Goal: Information Seeking & Learning: Learn about a topic

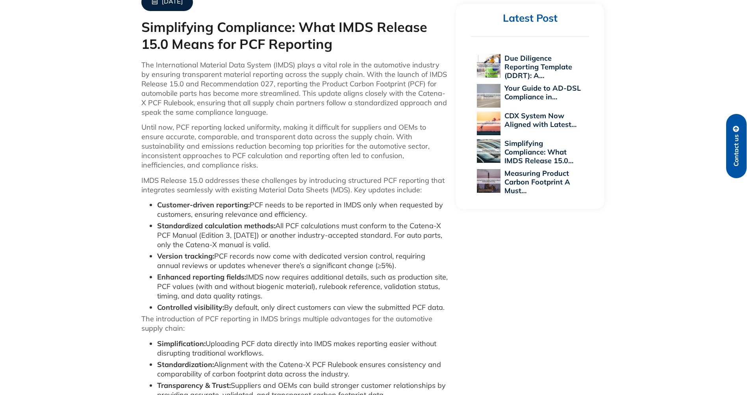
click at [366, 182] on p "IMDS Release 15.0 addresses these challenges by introducing structured PCF repo…" at bounding box center [294, 185] width 307 height 19
click at [256, 241] on li "Standardized calculation methods: All PCF calculations must conform to the Cate…" at bounding box center [303, 235] width 292 height 28
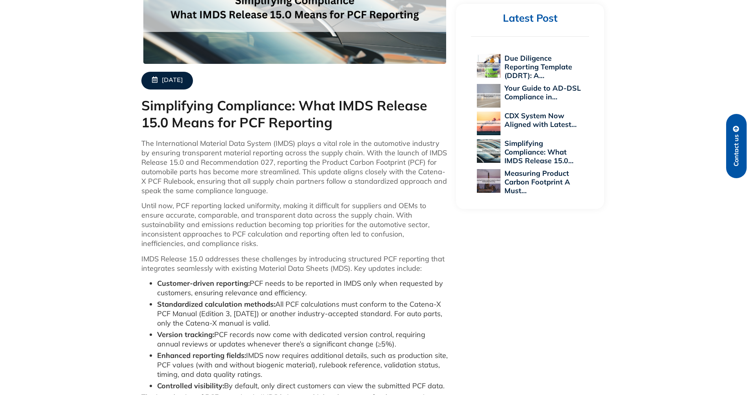
scroll to position [276, 0]
drag, startPoint x: 337, startPoint y: 104, endPoint x: 363, endPoint y: 104, distance: 26.0
click at [363, 104] on h1 "Simplifying Compliance: What IMDS Release 15.0 Means for PCF Reporting" at bounding box center [294, 114] width 307 height 33
drag, startPoint x: 131, startPoint y: 127, endPoint x: 177, endPoint y: 123, distance: 46.7
click at [177, 123] on div "[DATE] Simplifying Compliance: What IMDS Release 15.0 Means for PCF Reporting T…" at bounding box center [373, 257] width 747 height 627
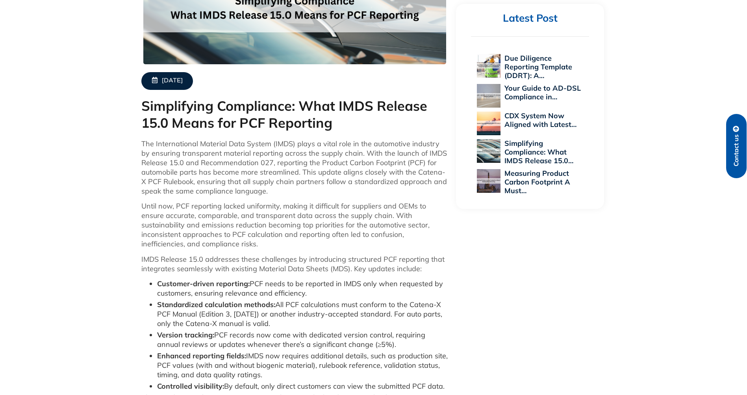
drag, startPoint x: 376, startPoint y: 127, endPoint x: 411, endPoint y: 112, distance: 38.8
click at [377, 127] on h1 "Simplifying Compliance: What IMDS Release 15.0 Means for PCF Reporting" at bounding box center [294, 114] width 307 height 33
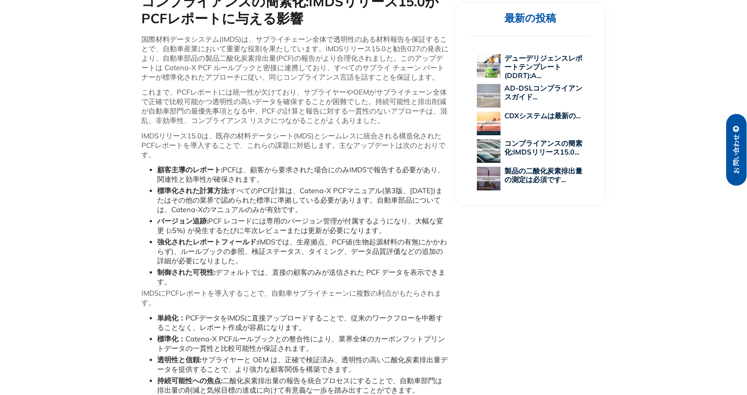
scroll to position [394, 0]
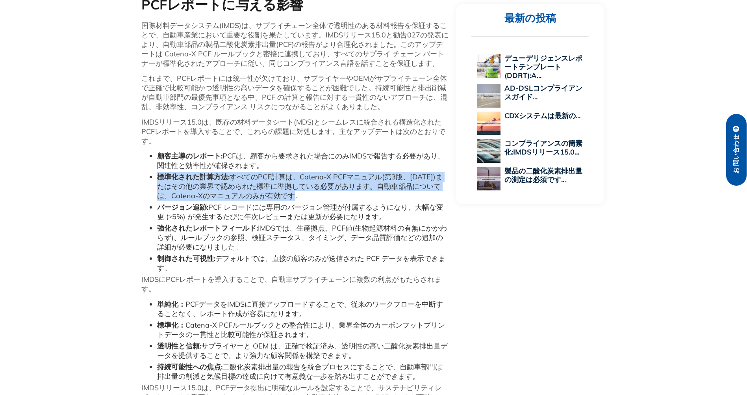
drag, startPoint x: 154, startPoint y: 175, endPoint x: 301, endPoint y: 196, distance: 148.4
click at [301, 196] on ul "顧客主導のレポート: PCFは、顧客から要求された場合にのみIMDSで報告する必要があり、関連性と効率性が確保されます。 標準化された計算方法: すべてのPC…" at bounding box center [294, 211] width 307 height 121
click at [299, 191] on li "標準化された計算方法: すべてのPCF計算は、Catena-X PCFマニュアル(第3版、[DATE])またはその他の業界で認められた標準に準拠している必要が…" at bounding box center [303, 186] width 292 height 28
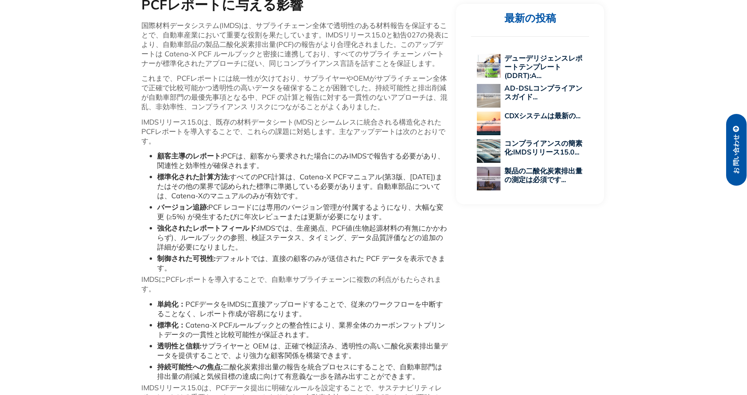
click at [299, 191] on li "標準化された計算方法: すべてのPCF計算は、Catena-X PCFマニュアル(第3版、[DATE])またはその他の業界で認められた標準に準拠している必要が…" at bounding box center [303, 186] width 292 height 28
click at [301, 192] on li "標準化された計算方法: すべてのPCF計算は、Catena-X PCFマニュアル(第3版、[DATE])またはその他の業界で認められた標準に準拠している必要が…" at bounding box center [303, 186] width 292 height 28
click at [236, 206] on li "バージョン追跡: PCF レコードには専用のバージョン管理が付属するようになり、大幅な変更 (≥5%) が発生するたびに年次レビューまたは更新が必要になります。" at bounding box center [303, 212] width 292 height 19
click at [210, 193] on li "標準化された計算方法: すべてのPCF計算は、Catena-X PCFマニュアル(第3版、[DATE])またはその他の業界で認められた標準に準拠している必要が…" at bounding box center [303, 186] width 292 height 28
click at [316, 194] on li "標準化された計算方法: すべてのPCF計算は、Catena-X PCFマニュアル(第3版、[DATE])またはその他の業界で認められた標準に準拠している必要が…" at bounding box center [303, 186] width 292 height 28
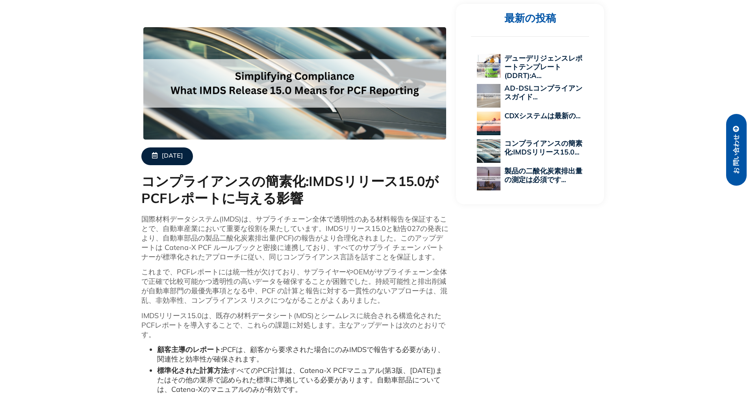
scroll to position [197, 0]
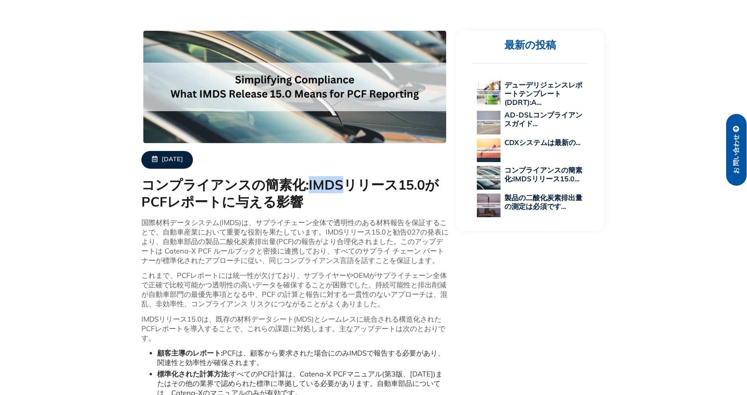
drag, startPoint x: 303, startPoint y: 181, endPoint x: 344, endPoint y: 184, distance: 41.1
click at [344, 184] on h1 "コンプライアンスの簡素化:IMDSリリース15.0がPCFレポートに与える影響" at bounding box center [294, 193] width 307 height 33
drag, startPoint x: 344, startPoint y: 184, endPoint x: 326, endPoint y: 203, distance: 25.6
click at [326, 203] on h1 "コンプライアンスの簡素化:IMDSリリース15.0がPCFレポートに与える影響" at bounding box center [294, 193] width 307 height 33
drag, startPoint x: 137, startPoint y: 221, endPoint x: 225, endPoint y: 220, distance: 87.9
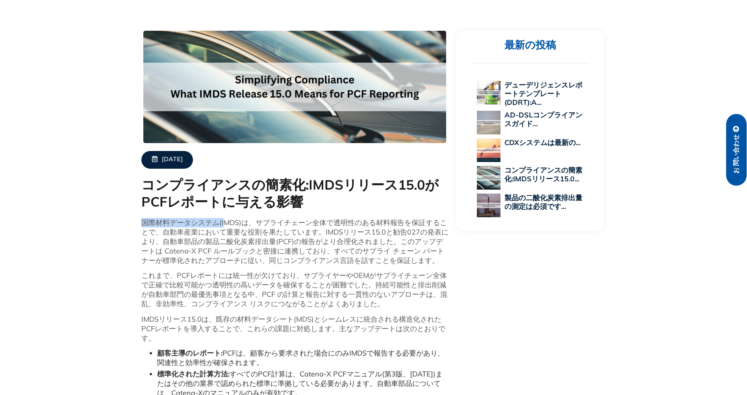
click at [225, 220] on div "[DATE] コンプライアンスの簡素化:IMDSリリース15.0がPCFレポートに与える影響 国際材料データシステム(IMDS)は、サプライチェーン全体で透明…" at bounding box center [295, 332] width 315 height 610
drag, startPoint x: 225, startPoint y: 220, endPoint x: 234, endPoint y: 243, distance: 24.4
click at [236, 243] on p "国際材料データシステム(IMDS)は、サプライチェーン全体で透明性のある材料報告を保証することで、自動車産業において重要な役割を果たしています。IMDSリリー…" at bounding box center [294, 241] width 307 height 47
click at [241, 255] on p "国際材料データシステム(IMDS)は、サプライチェーン全体で透明性のある材料報告を保証することで、自動車産業において重要な役割を果たしています。IMDSリリー…" at bounding box center [294, 241] width 307 height 47
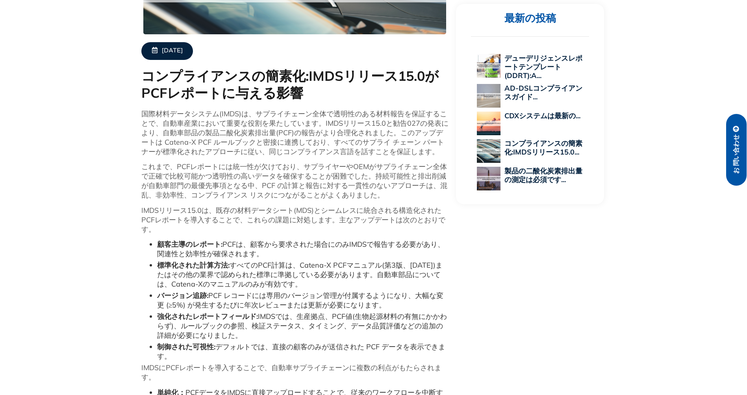
scroll to position [355, 0]
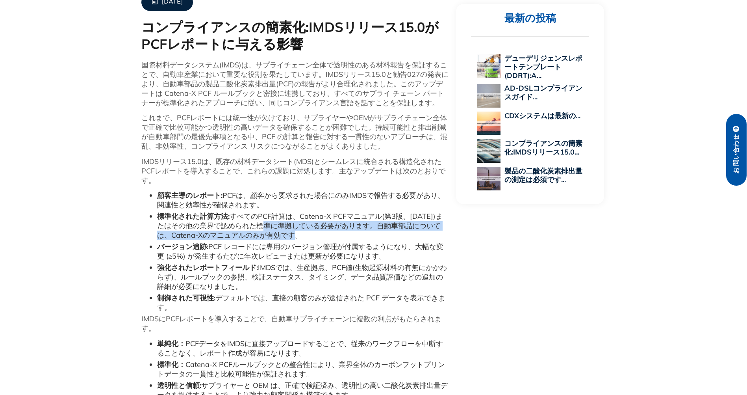
drag, startPoint x: 324, startPoint y: 240, endPoint x: 272, endPoint y: 226, distance: 54.2
click at [272, 226] on li "標準化された計算方法: すべてのPCF計算は、Catena-X PCFマニュアル(第3版、[DATE])またはその他の業界で認められた標準に準拠している必要が…" at bounding box center [303, 226] width 292 height 28
drag, startPoint x: 272, startPoint y: 226, endPoint x: 308, endPoint y: 231, distance: 36.2
click at [308, 231] on li "標準化された計算方法: すべてのPCF計算は、Catena-X PCFマニュアル(第3版、[DATE])またはその他の業界で認められた標準に準拠している必要が…" at bounding box center [303, 226] width 292 height 28
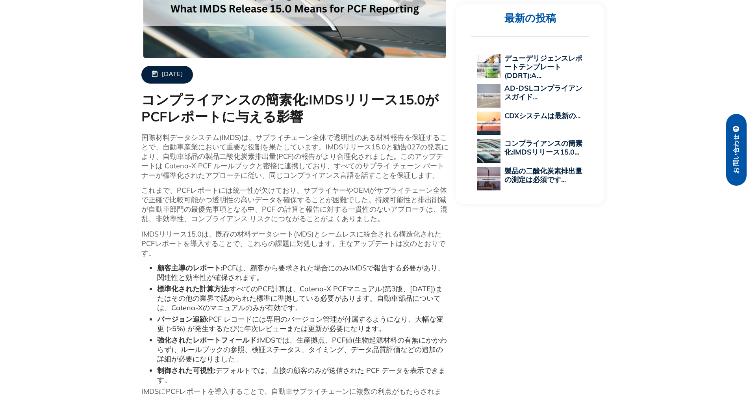
scroll to position [276, 0]
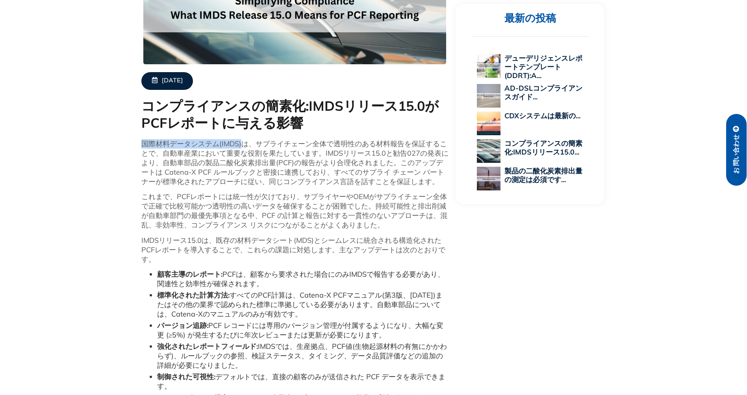
drag, startPoint x: 140, startPoint y: 142, endPoint x: 241, endPoint y: 143, distance: 101.3
click at [241, 143] on div "[DATE] コンプライアンスの簡素化:IMDSリリース15.0がPCFレポートに与える影響 国際材料データシステム(IMDS)は、サプライチェーン全体で透明…" at bounding box center [295, 253] width 315 height 610
drag, startPoint x: 241, startPoint y: 143, endPoint x: 256, endPoint y: 171, distance: 32.1
click at [256, 171] on p "国際材料データシステム(IMDS)は、サプライチェーン全体で透明性のある材料報告を保証することで、自動車産業において重要な役割を果たしています。IMDSリリー…" at bounding box center [294, 162] width 307 height 47
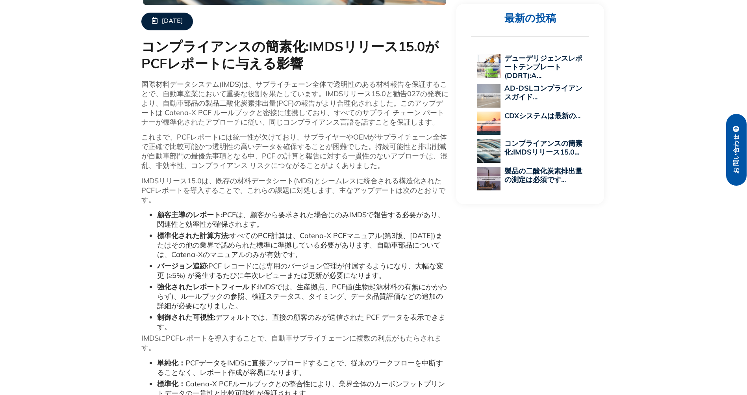
scroll to position [394, 0]
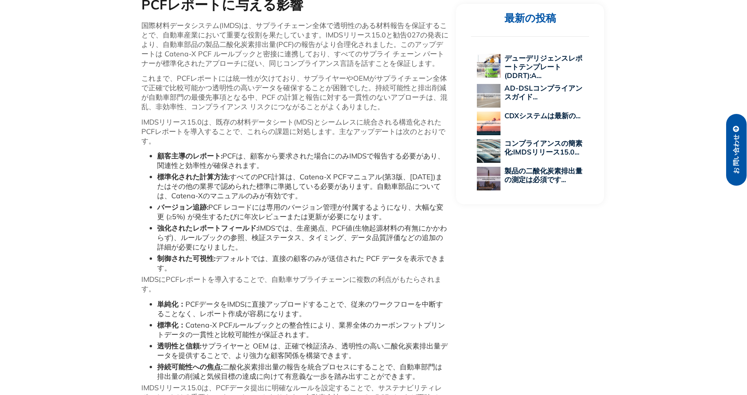
click at [315, 245] on li "強化されたレポートフィールド: IMDSでは、生産拠点、PCF値(生物起源材料の有無にかかわらず)、ルールブックの参照、検証ステータス、タイミング、データ品質…" at bounding box center [303, 237] width 292 height 28
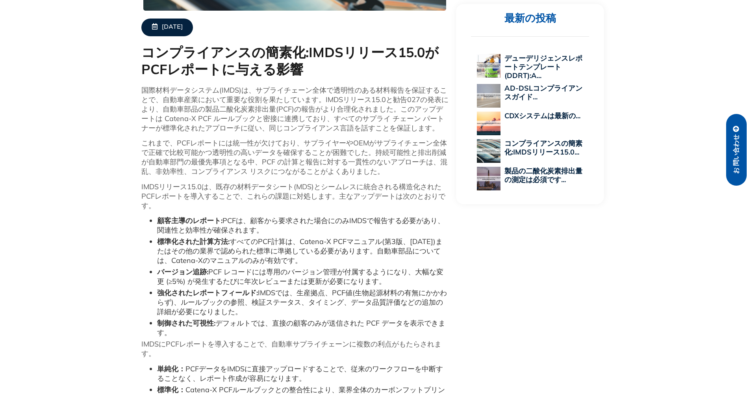
scroll to position [315, 0]
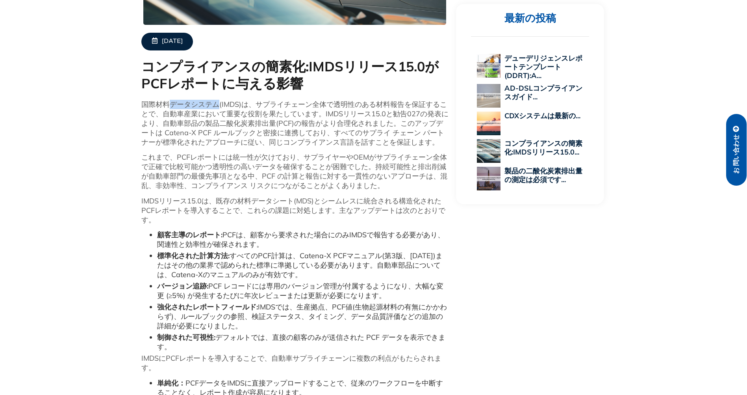
drag, startPoint x: 172, startPoint y: 104, endPoint x: 216, endPoint y: 102, distance: 44.2
click at [216, 102] on p "国際材料データシステム(IMDS)は、サプライチェーン全体で透明性のある材料報告を保証することで、自動車産業において重要な役割を果たしています。IMDSリリー…" at bounding box center [294, 123] width 307 height 47
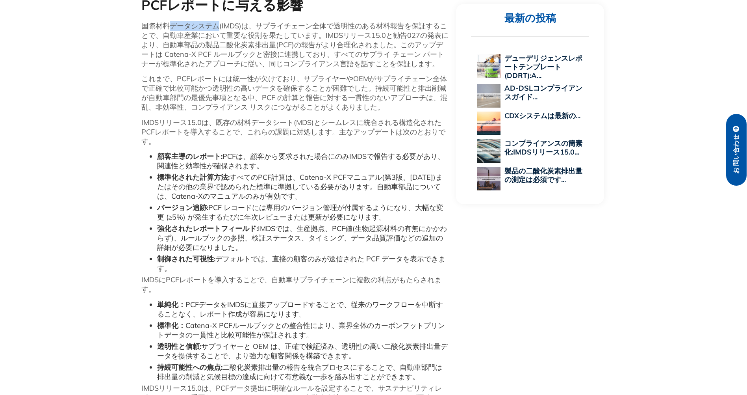
scroll to position [394, 0]
click at [386, 216] on li "バージョン追跡: PCF レコードには専用のバージョン管理が付属するようになり、大幅な変更 (≥5%) が発生するたびに年次レビューまたは更新が必要になります。" at bounding box center [303, 212] width 292 height 19
drag, startPoint x: 215, startPoint y: 206, endPoint x: 219, endPoint y: 210, distance: 6.1
click at [219, 210] on li "バージョン追跡: PCF レコードには専用のバージョン管理が付属するようになり、大幅な変更 (≥5%) が発生するたびに年次レビューまたは更新が必要になります。" at bounding box center [303, 212] width 292 height 19
drag, startPoint x: 219, startPoint y: 210, endPoint x: 277, endPoint y: 199, distance: 58.6
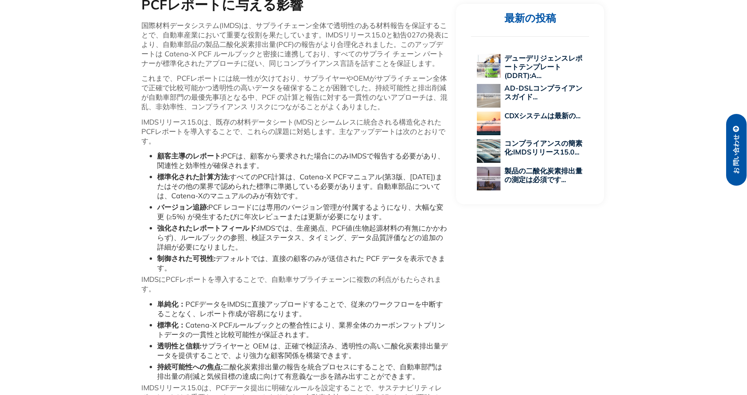
click at [277, 199] on ul "顧客主導のレポート: PCFは、顧客から要求された場合にのみIMDSで報告する必要があり、関連性と効率性が確保されます。 標準化された計算方法: すべてのPC…" at bounding box center [294, 211] width 307 height 121
drag, startPoint x: 277, startPoint y: 199, endPoint x: 314, endPoint y: 192, distance: 37.7
click at [328, 196] on li "標準化された計算方法: すべてのPCF計算は、Catena-X PCFマニュアル(第3版、[DATE])またはその他の業界で認められた標準に準拠している必要が…" at bounding box center [303, 186] width 292 height 28
click at [202, 73] on div "国際材料データシステム(IMDS)は、サプライチェーン全体で透明性のある材料報告を保証することで、自動車産業において重要な役割を果たしています。IMDSリリー…" at bounding box center [294, 228] width 307 height 415
click at [303, 194] on li "標準化された計算方法: すべてのPCF計算は、Catena-X PCFマニュアル(第3版、[DATE])またはその他の業界で認められた標準に準拠している必要が…" at bounding box center [303, 186] width 292 height 28
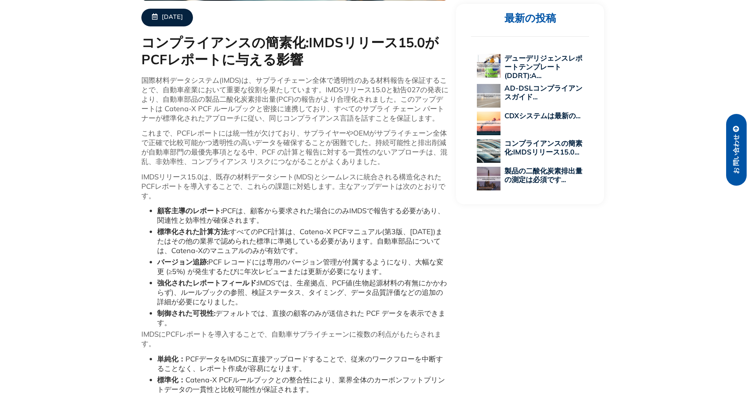
scroll to position [315, 0]
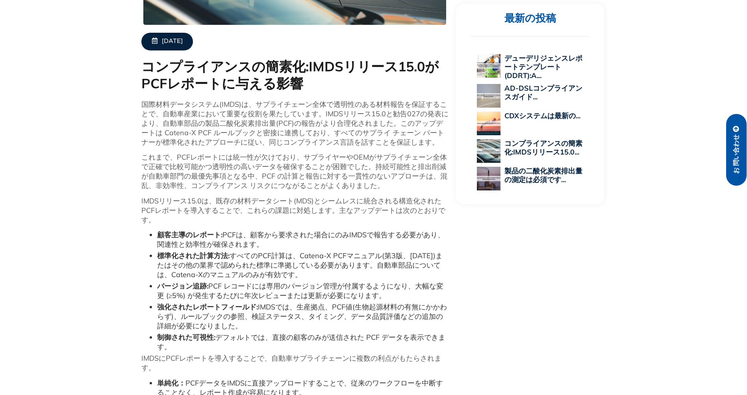
click at [236, 208] on p "IMDSリリース15.0は、既存の材料データシート(MDS)とシームレスに統合される構造化されたPCFレポートを導入することで、これらの課題に対処します。主な…" at bounding box center [294, 210] width 307 height 28
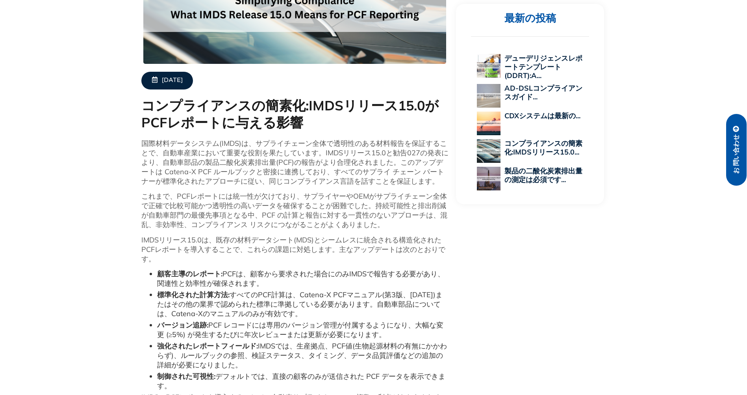
scroll to position [276, 0]
click at [372, 237] on p "IMDSリリース15.0は、既存の材料データシート(MDS)とシームレスに統合される構造化されたPCFレポートを導入することで、これらの課題に対処します。主な…" at bounding box center [294, 250] width 307 height 28
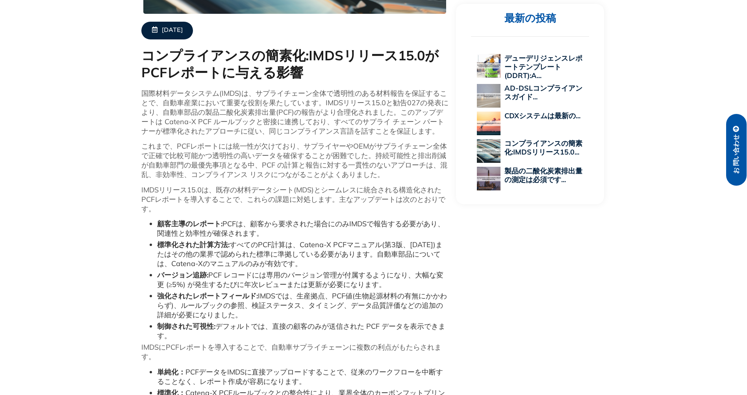
scroll to position [355, 0]
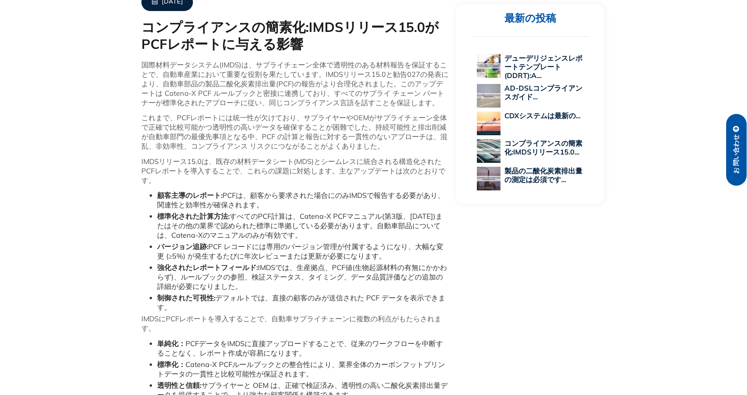
click at [682, 45] on div "[DATE] コンプライアンスの簡素化:IMDSリリース15.0がPCFレポートに与える影響 国際材料データシステム(IMDS)は、サプライチェーン全体で透明…" at bounding box center [373, 174] width 747 height 618
